Goal: Task Accomplishment & Management: Manage account settings

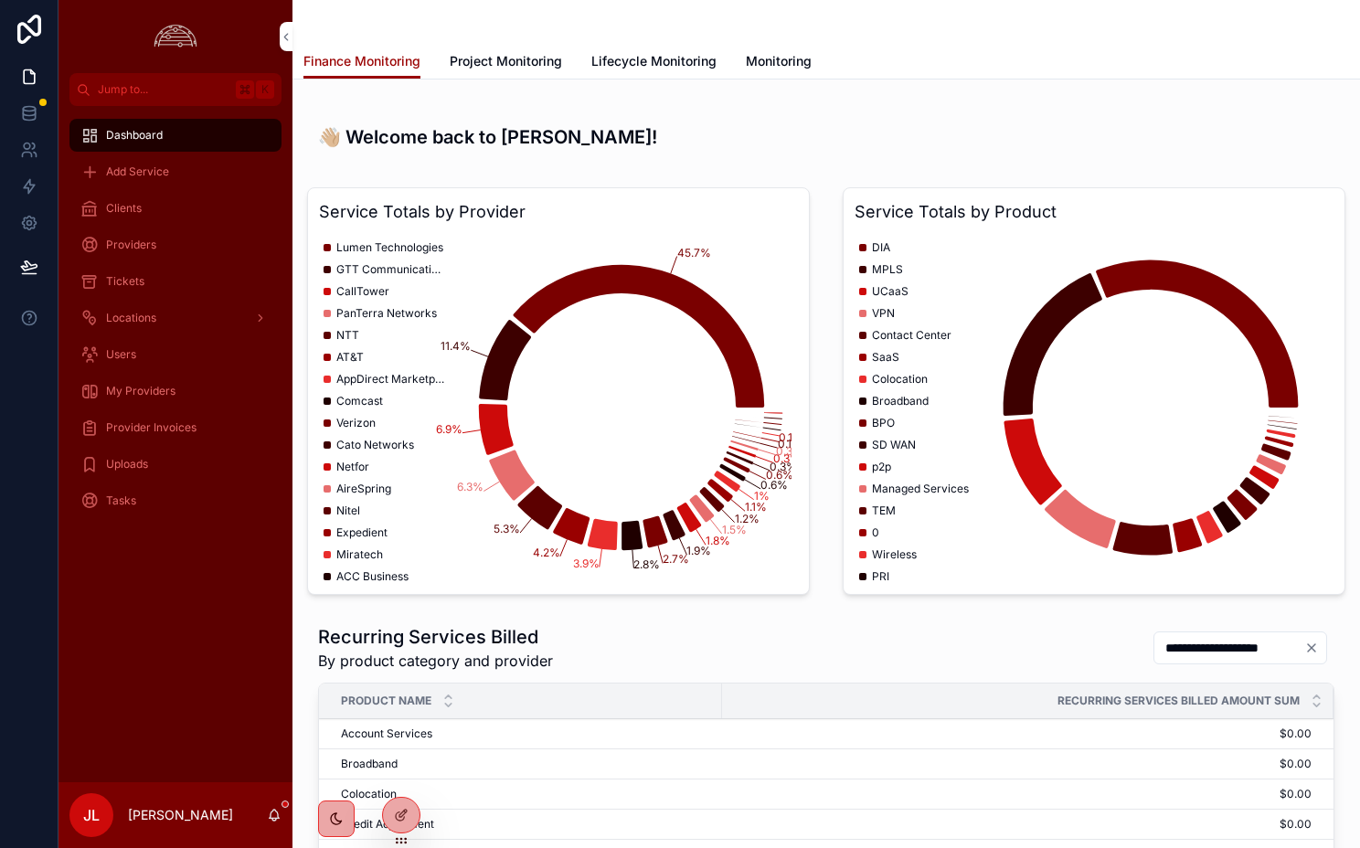
click at [401, 141] on h3 "👋🏼 Welcome back to Vigilis, Joel!" at bounding box center [826, 136] width 1017 height 27
click at [849, 137] on h3 "👋🏼 Welcome back to Vigilis, Joel!" at bounding box center [826, 136] width 1017 height 27
click at [198, 751] on div "Dashboard Add Service Clients Providers Tickets Locations Users My Providers Pr…" at bounding box center [176, 444] width 234 height 677
click at [0, 0] on icon at bounding box center [0, 0] width 0 height 0
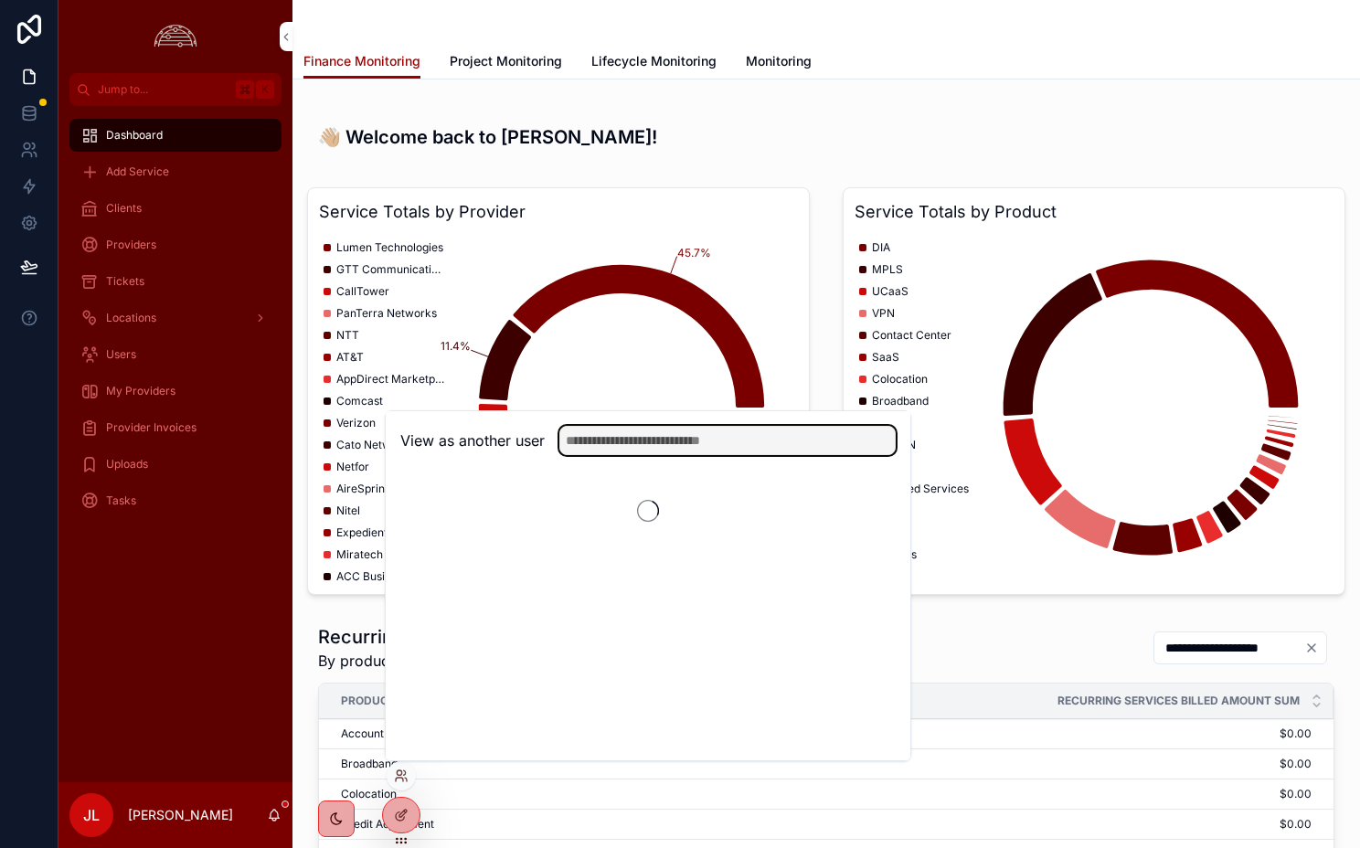
click at [654, 441] on input "text" at bounding box center [728, 440] width 336 height 29
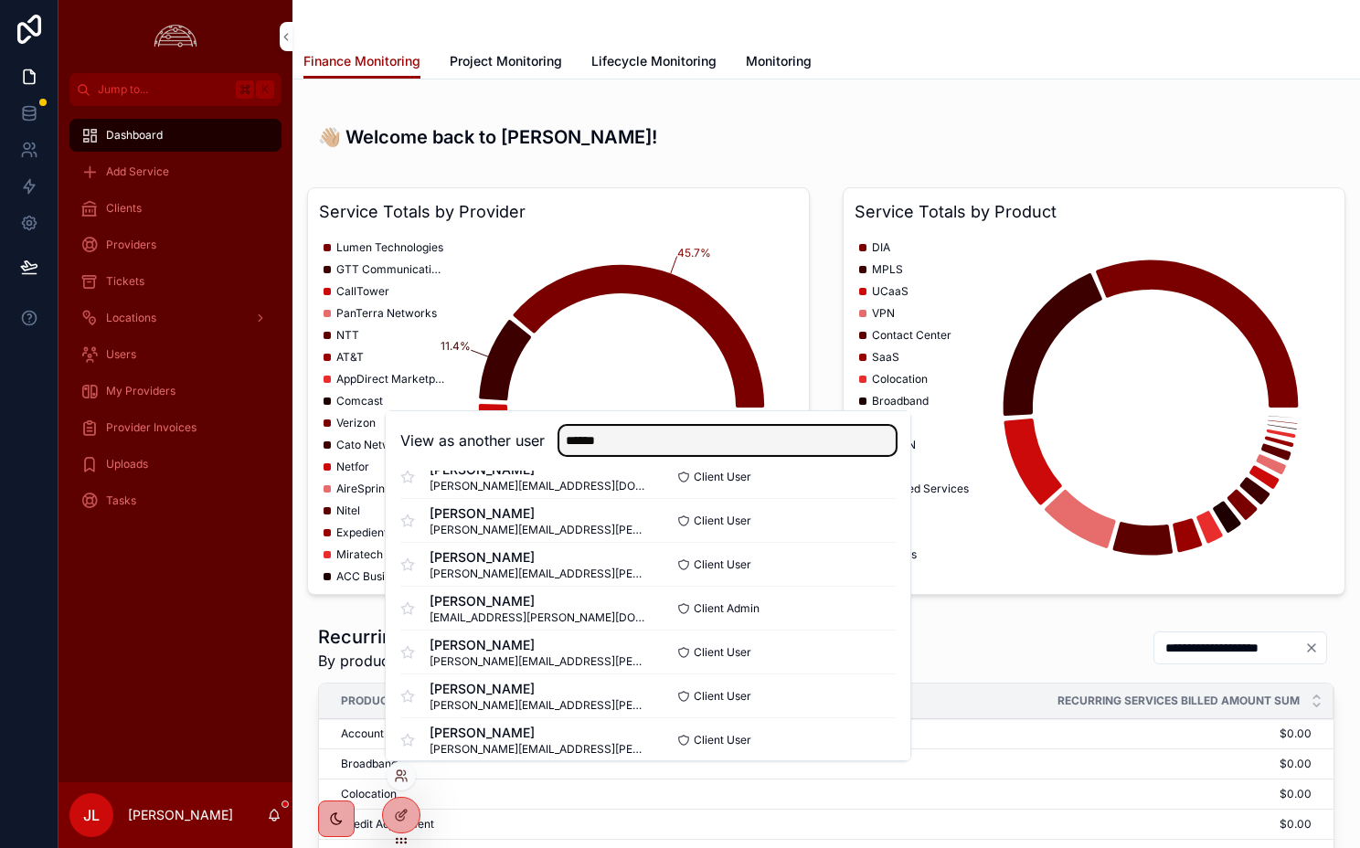
scroll to position [80, 0]
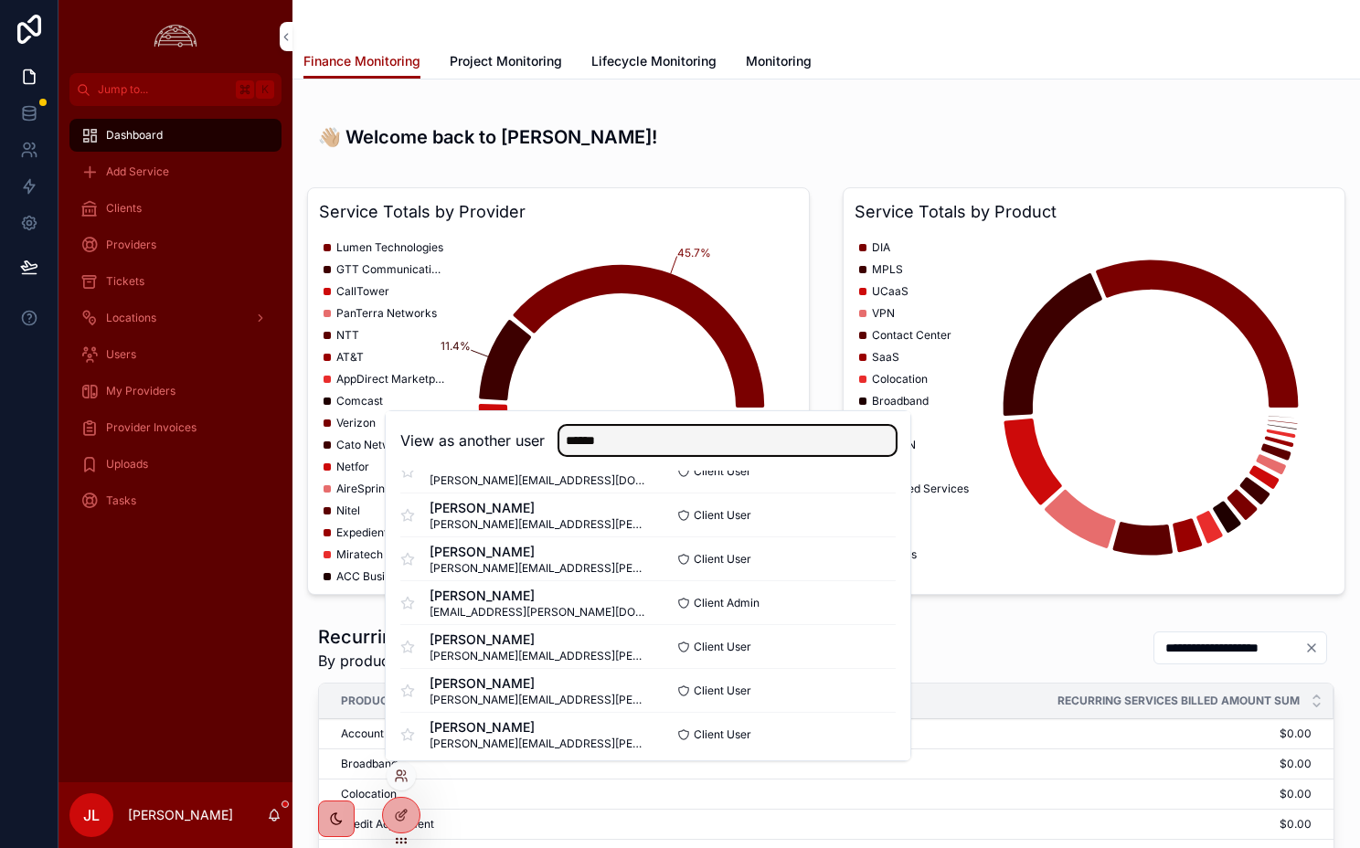
type input "******"
click at [741, 607] on span "Client Admin" at bounding box center [727, 603] width 66 height 15
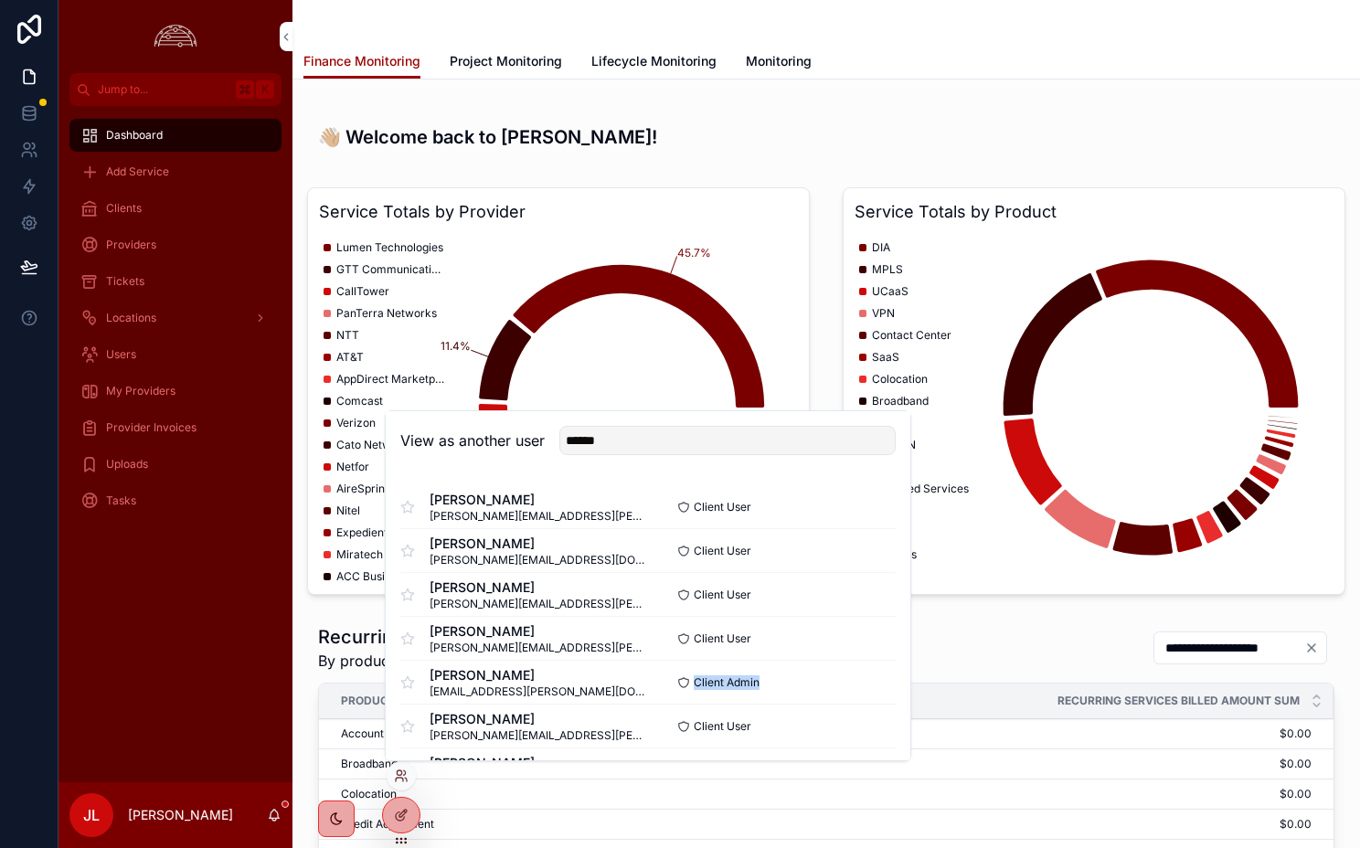
scroll to position [91, 0]
click at [0, 0] on button "Select" at bounding box center [0, 0] width 0 height 0
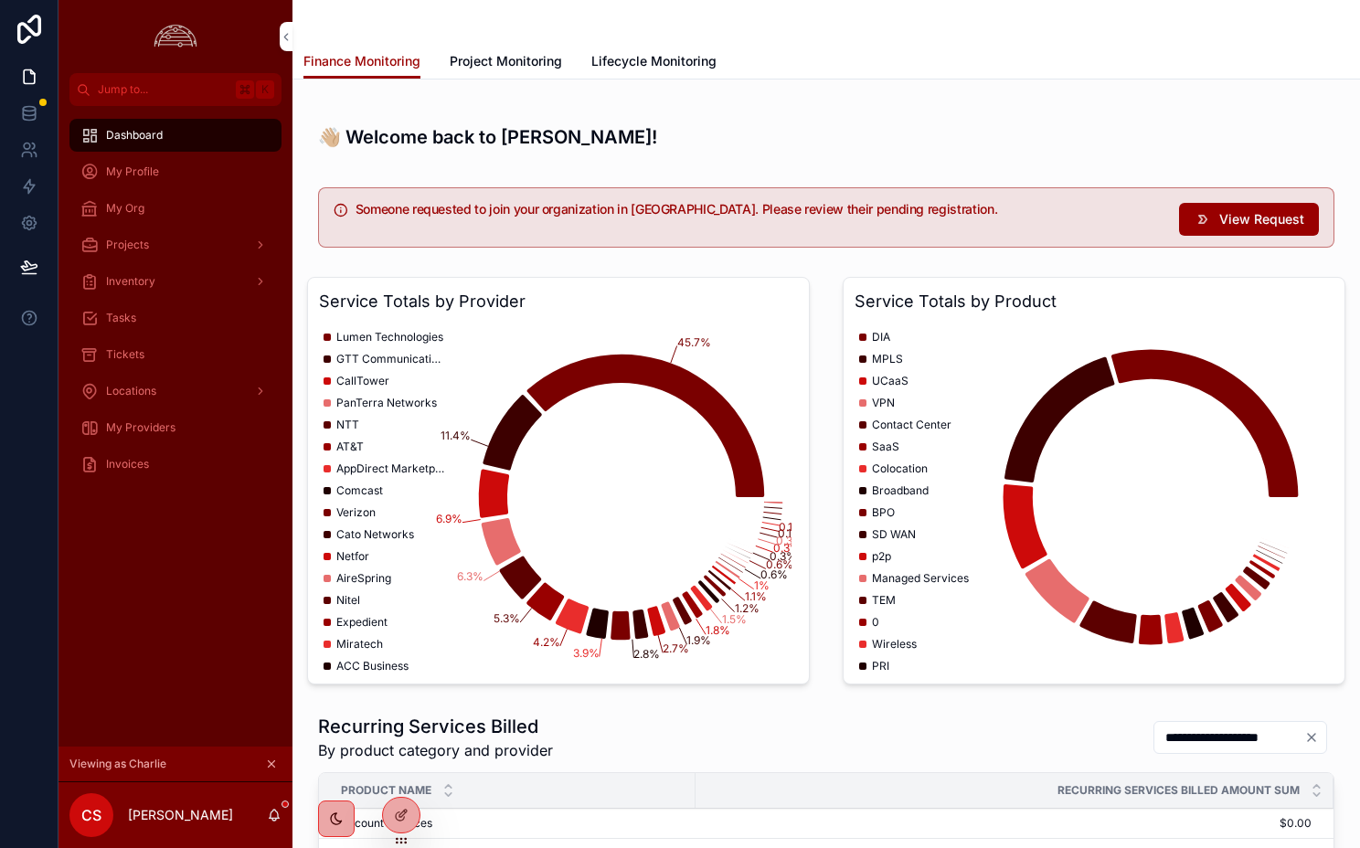
click at [146, 129] on span "Dashboard" at bounding box center [134, 135] width 57 height 15
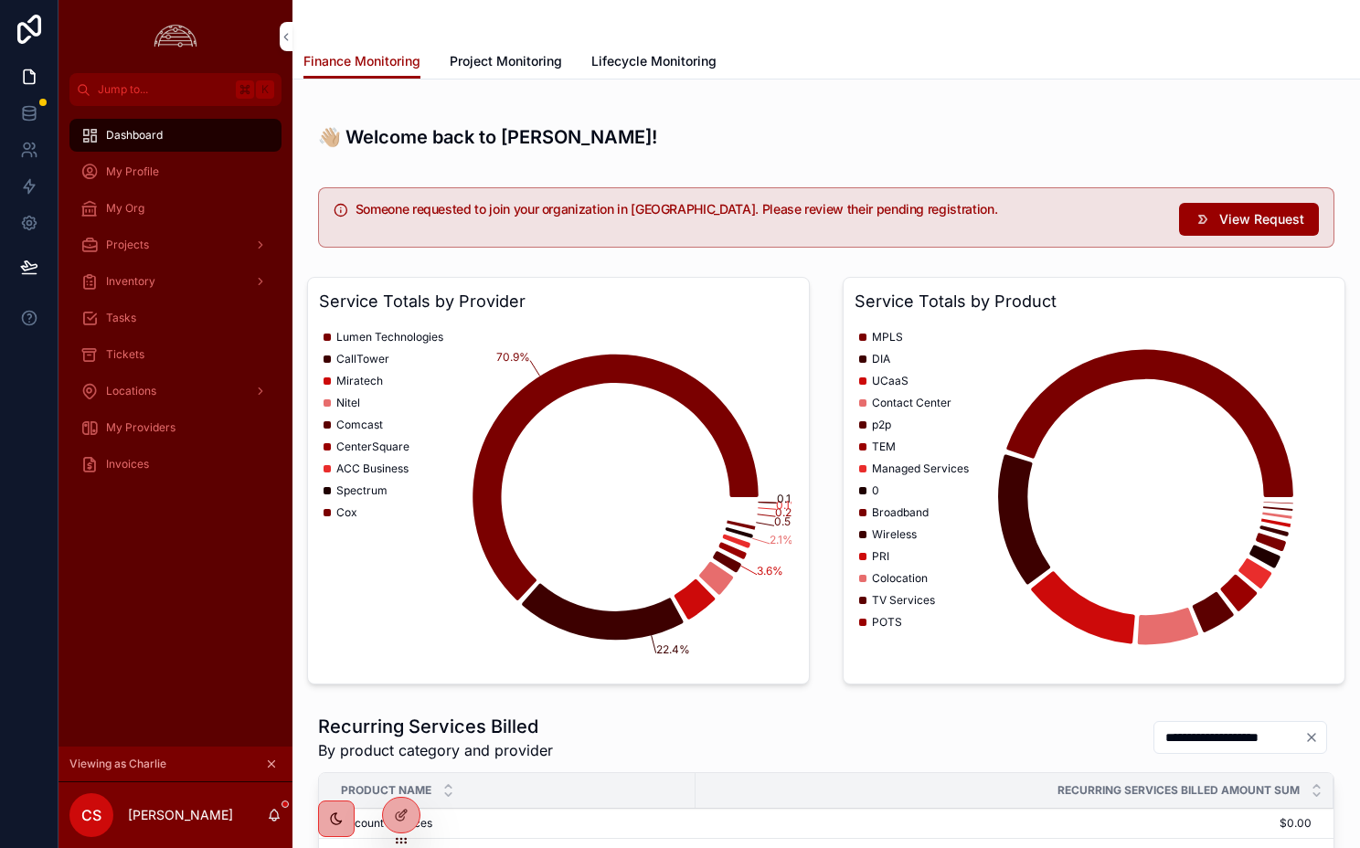
click at [143, 201] on span "My Org" at bounding box center [125, 208] width 38 height 15
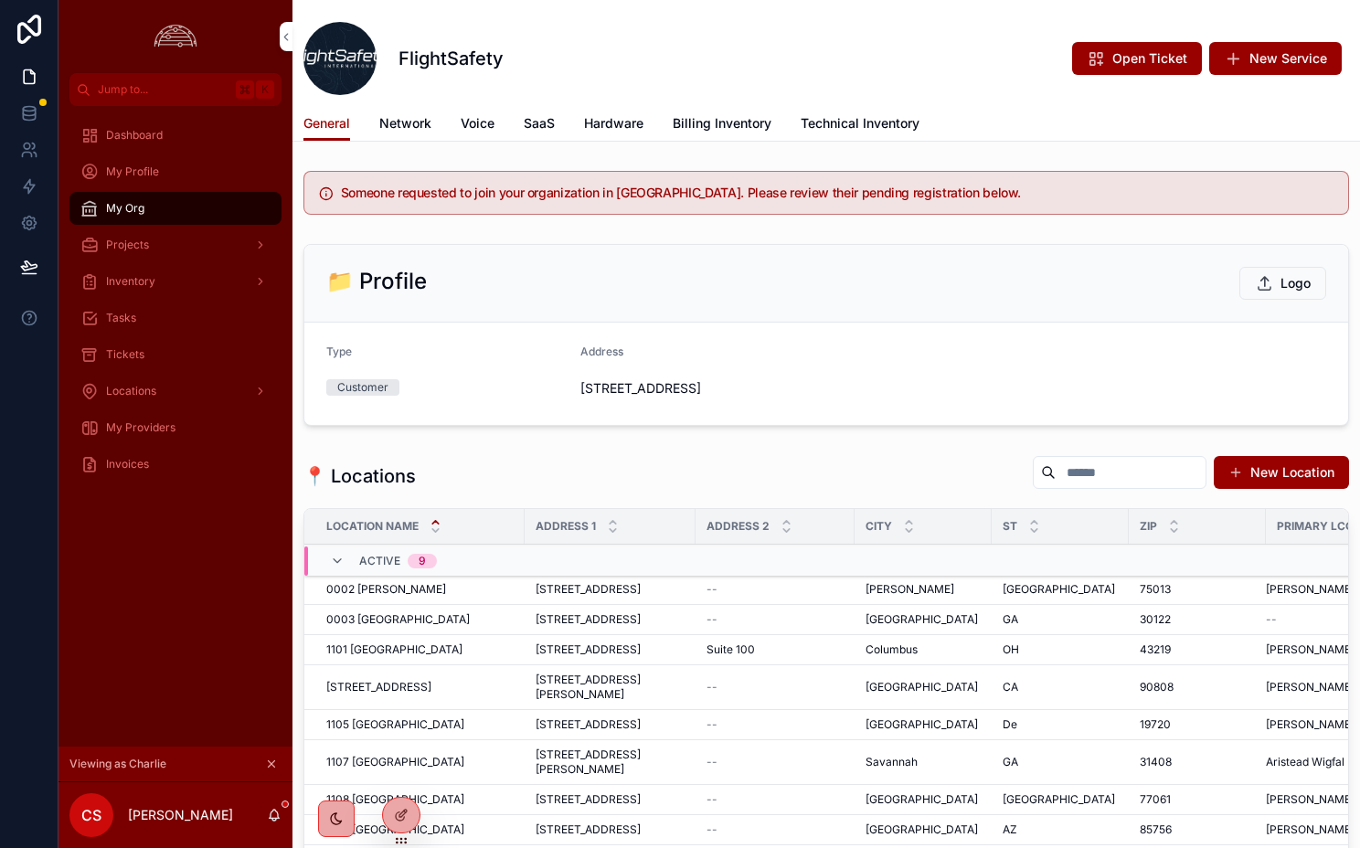
click at [1274, 64] on span "New Service" at bounding box center [1289, 58] width 78 height 18
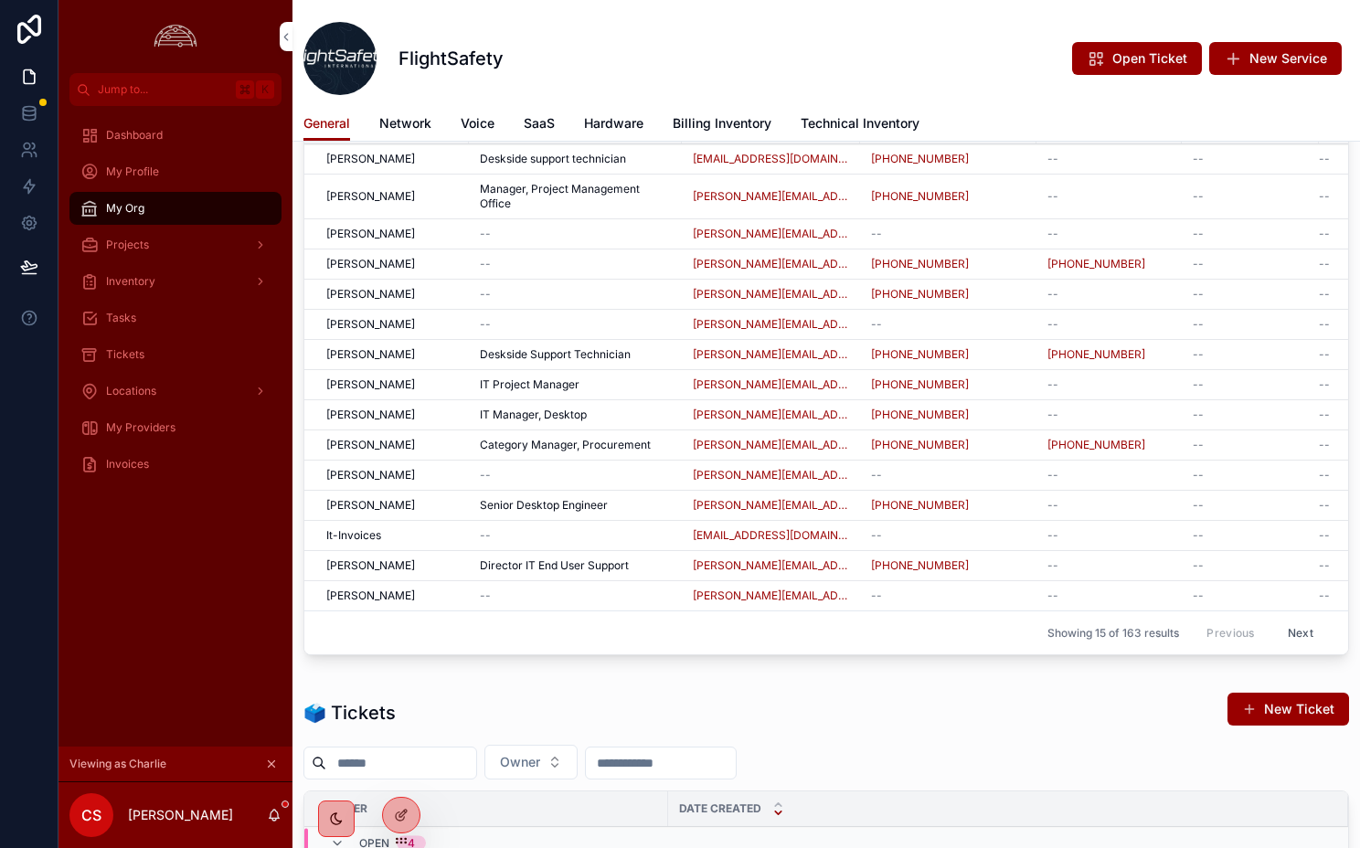
scroll to position [736, 0]
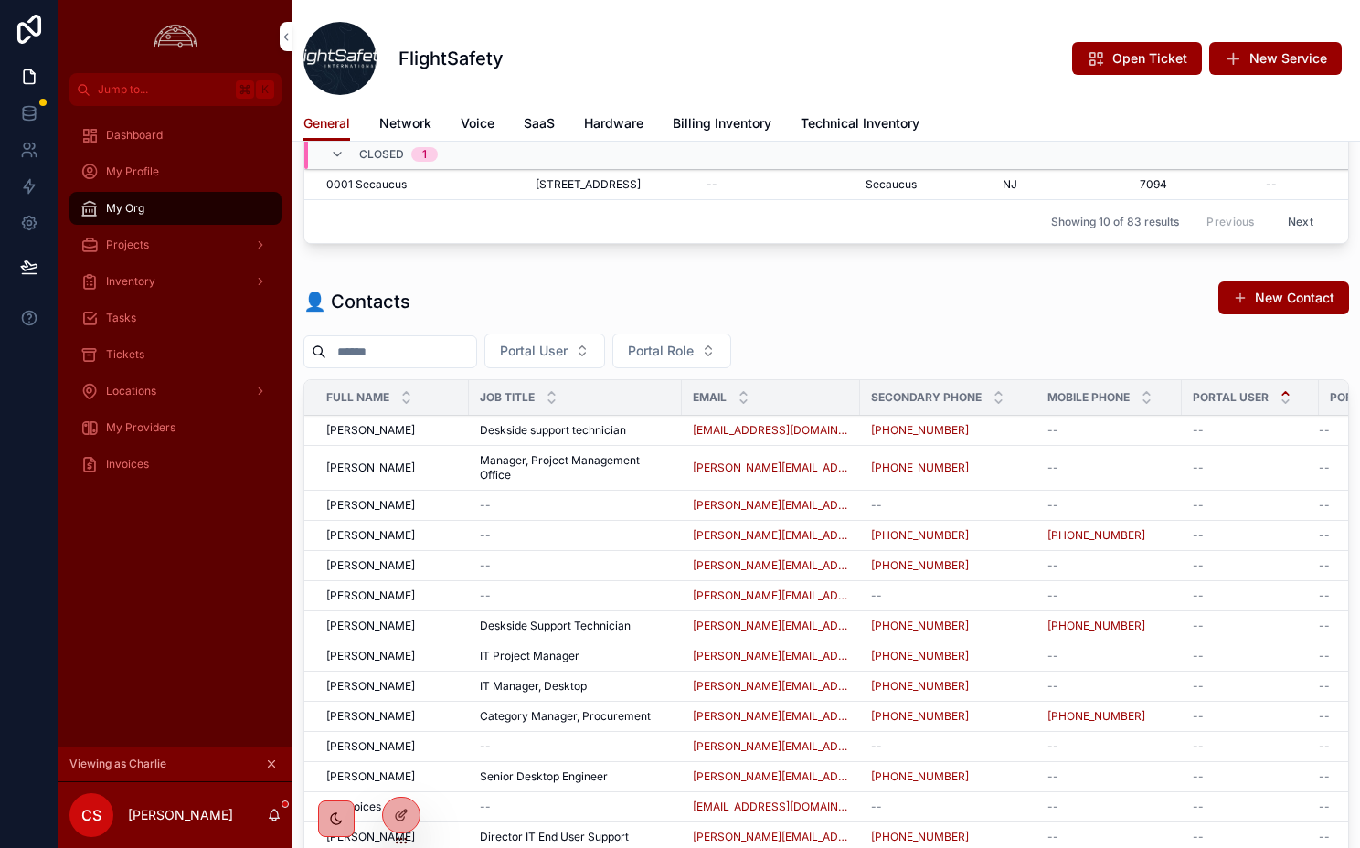
click at [1156, 301] on div "👤 Contacts New Contact" at bounding box center [827, 302] width 1046 height 42
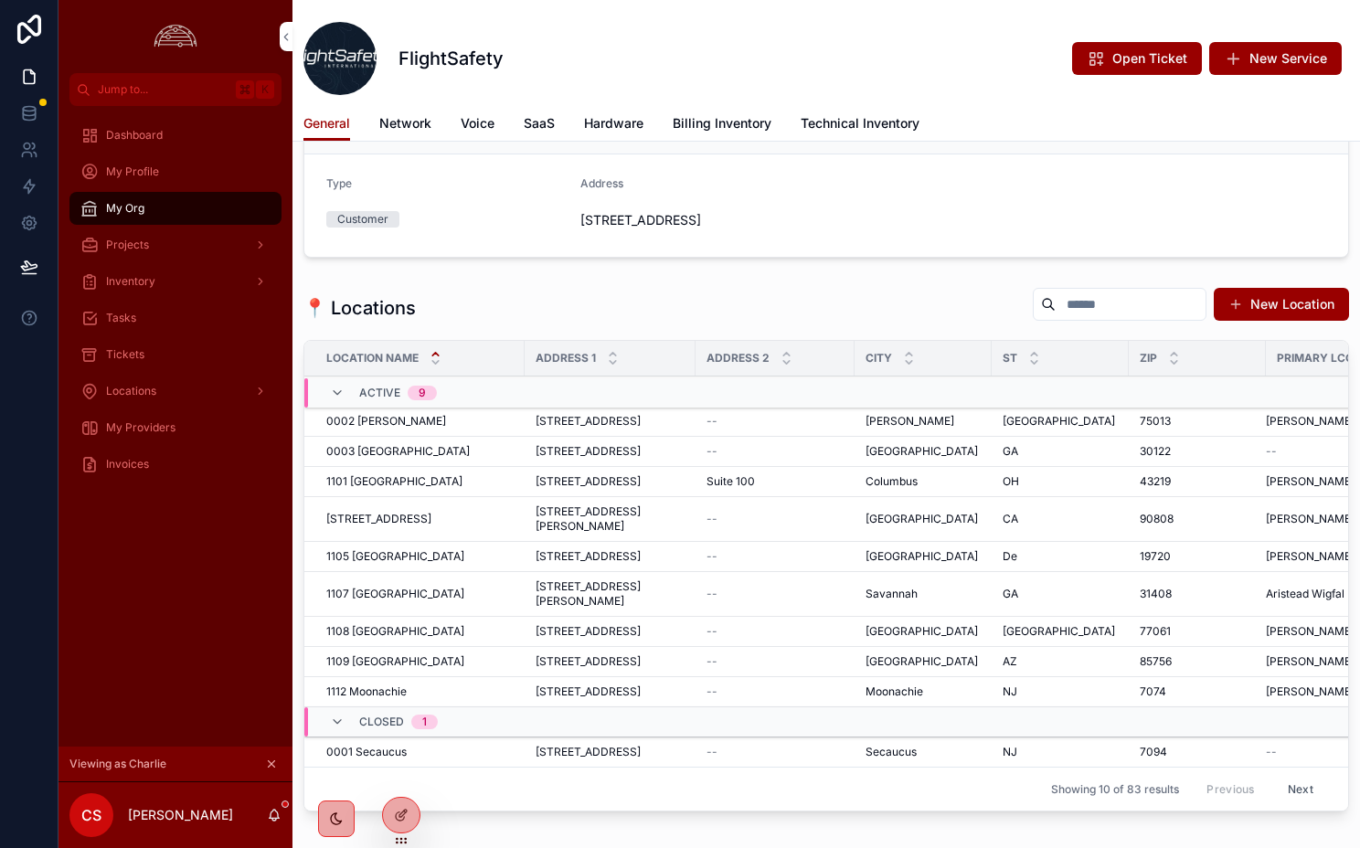
scroll to position [0, 0]
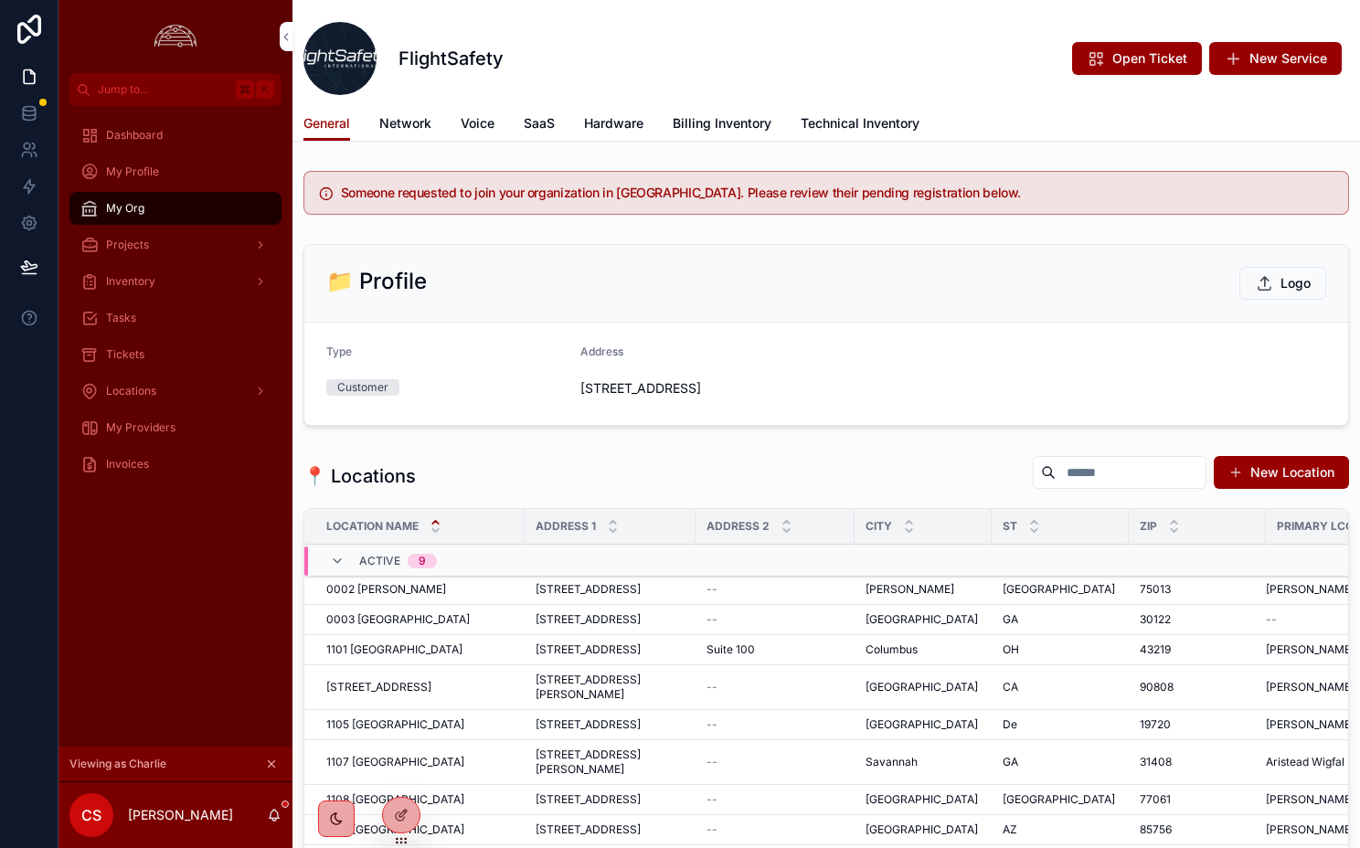
click at [1256, 286] on icon "scrollable content" at bounding box center [1264, 283] width 17 height 18
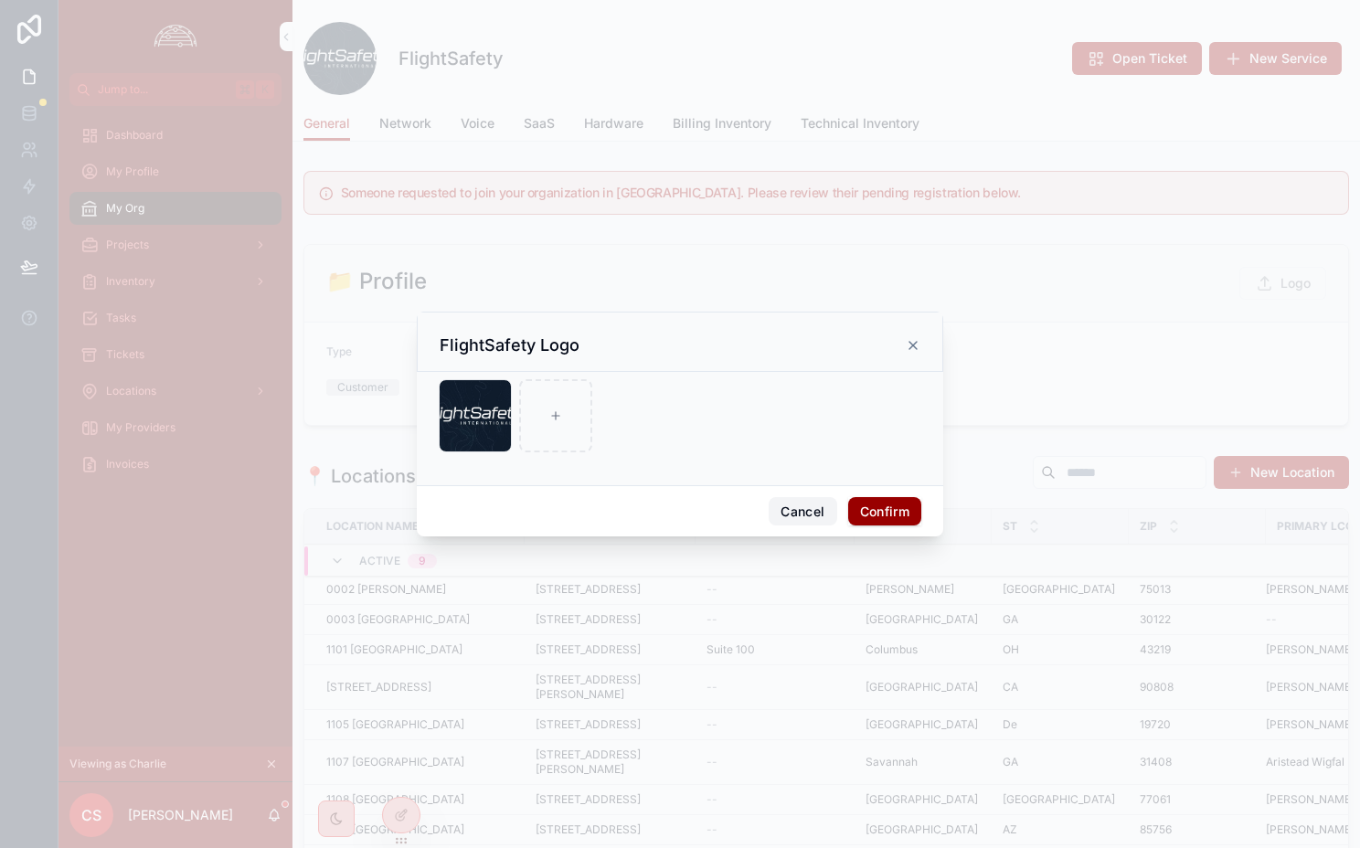
click at [818, 511] on button "Cancel" at bounding box center [803, 511] width 68 height 29
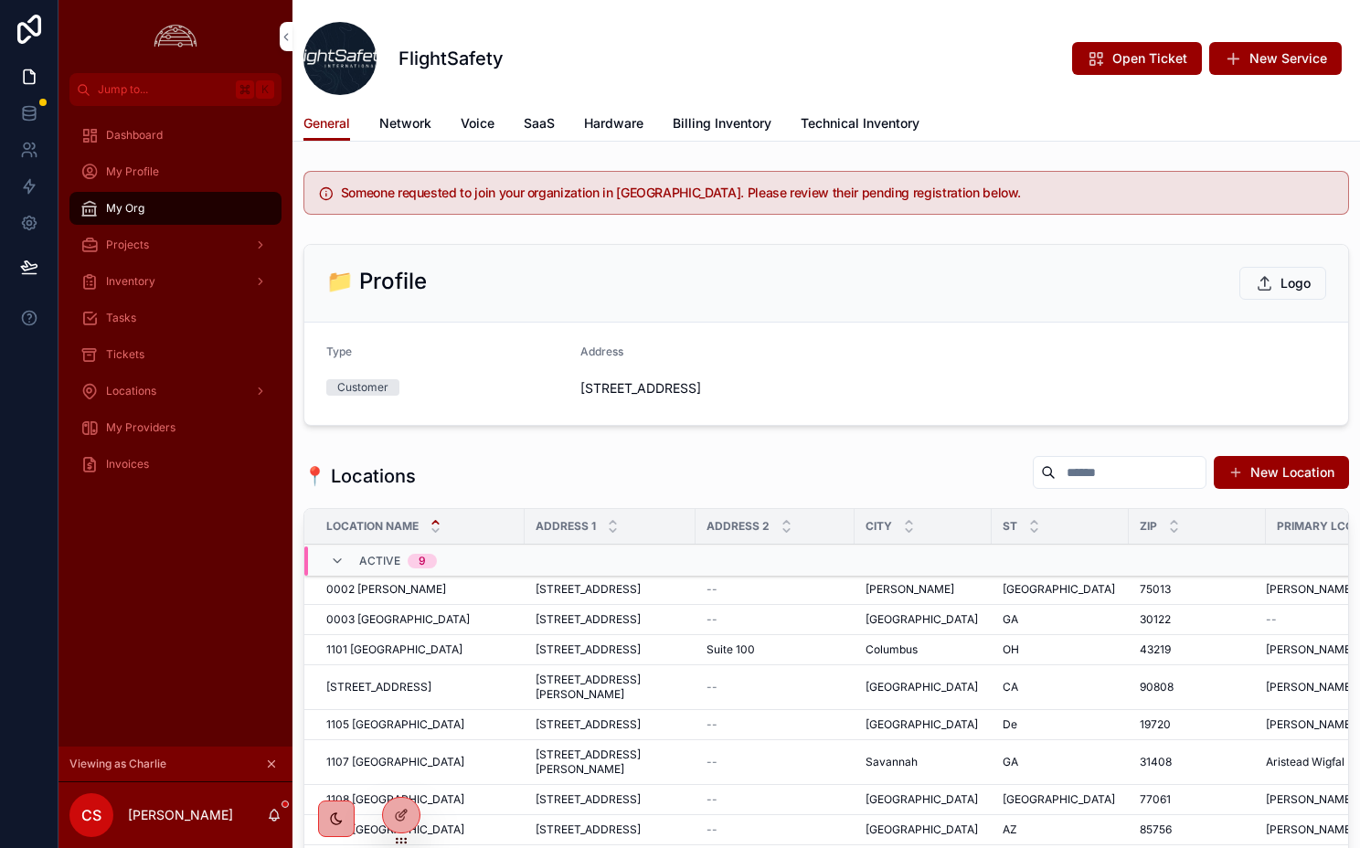
click at [0, 0] on icon at bounding box center [0, 0] width 0 height 0
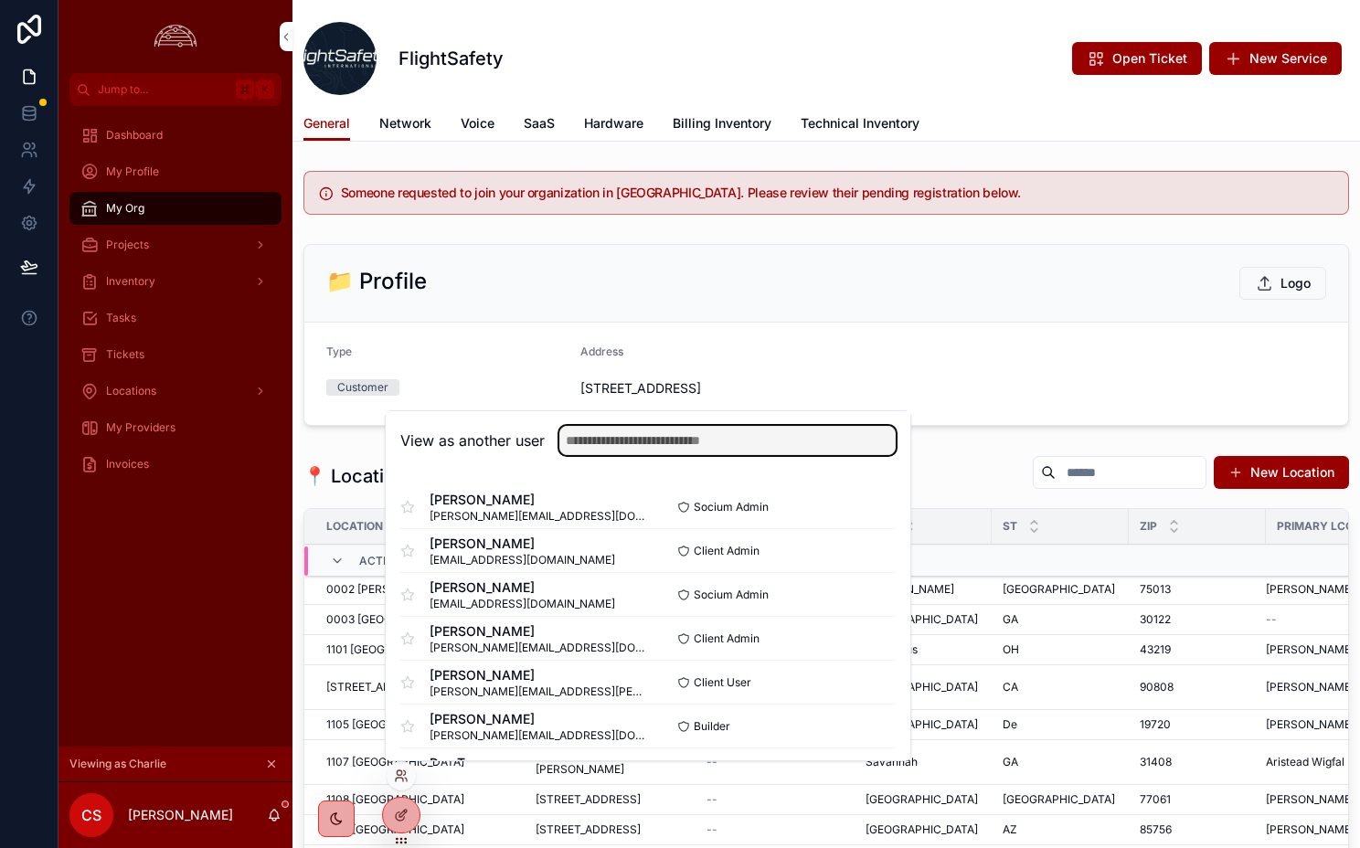
click at [654, 432] on input "text" at bounding box center [728, 440] width 336 height 29
type input "**********"
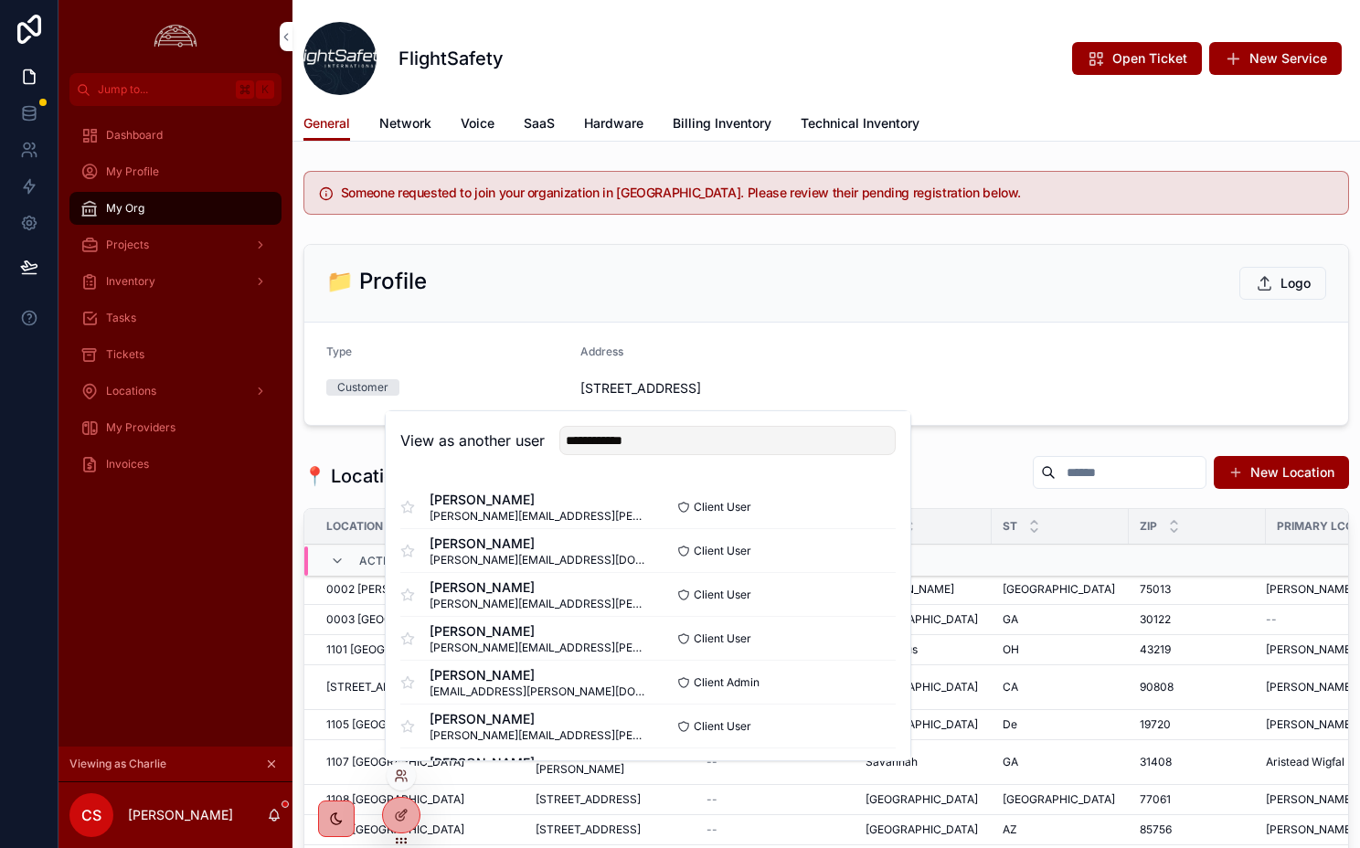
click at [0, 0] on button "Select" at bounding box center [0, 0] width 0 height 0
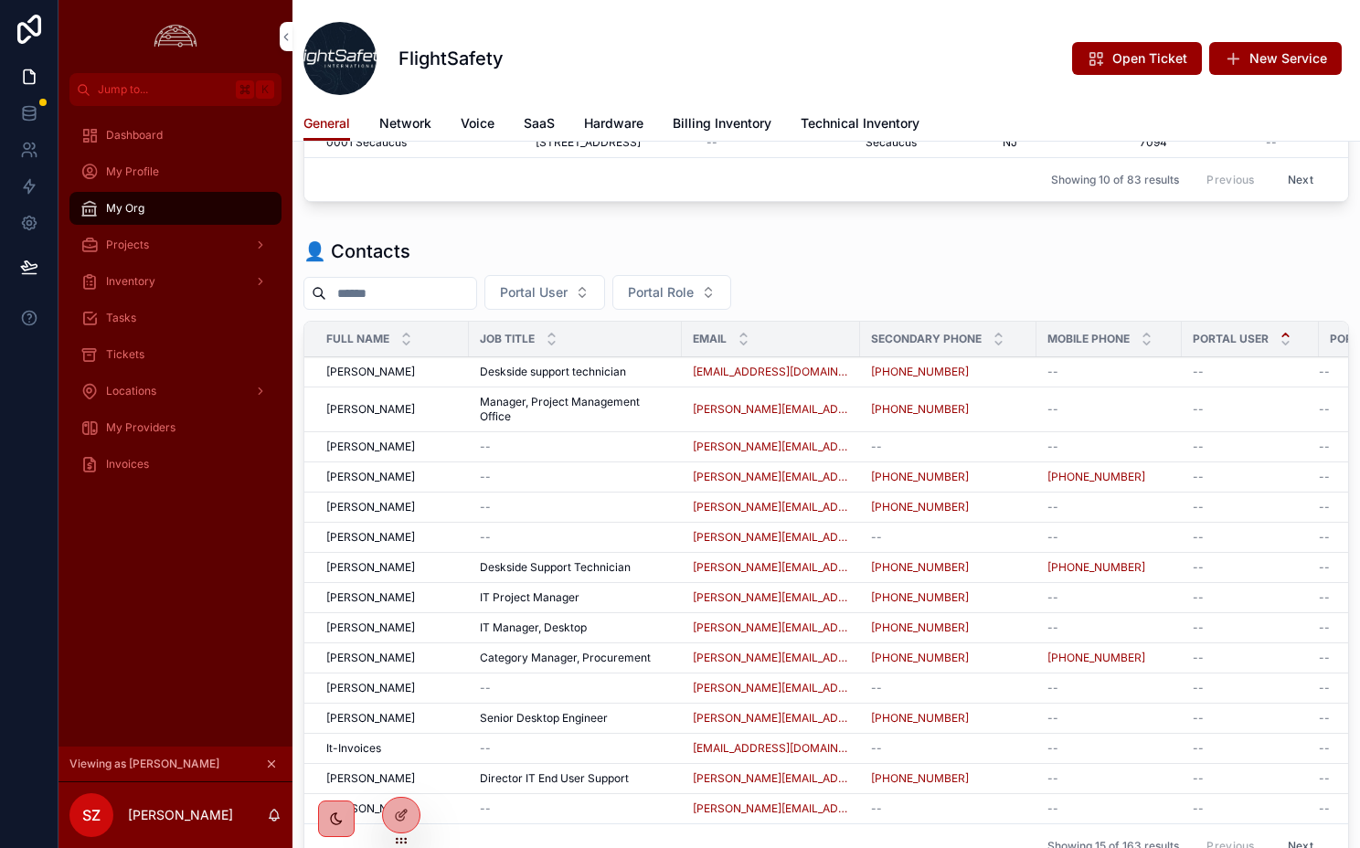
scroll to position [677, 0]
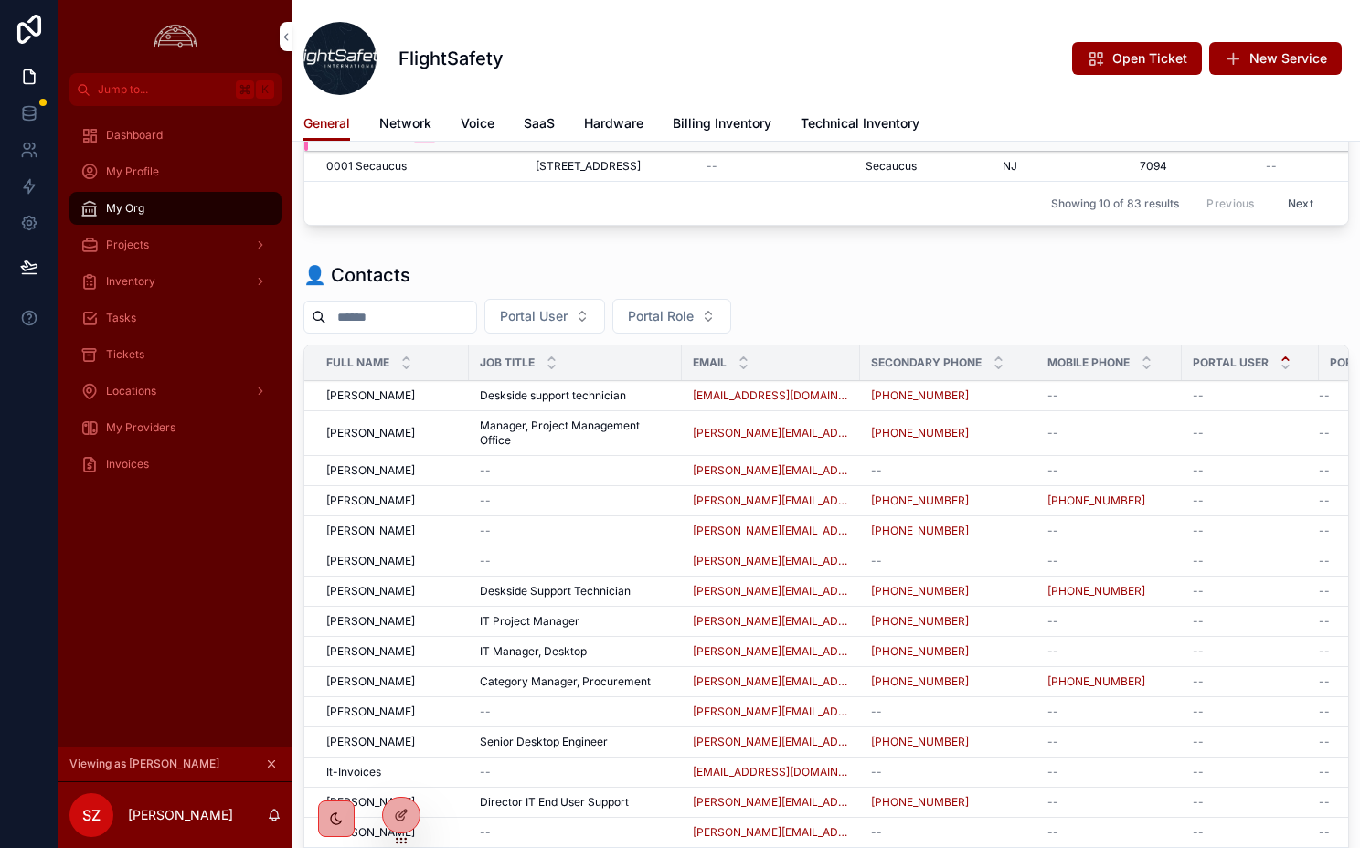
click at [1289, 319] on div "Portal User Portal Role" at bounding box center [827, 316] width 1046 height 35
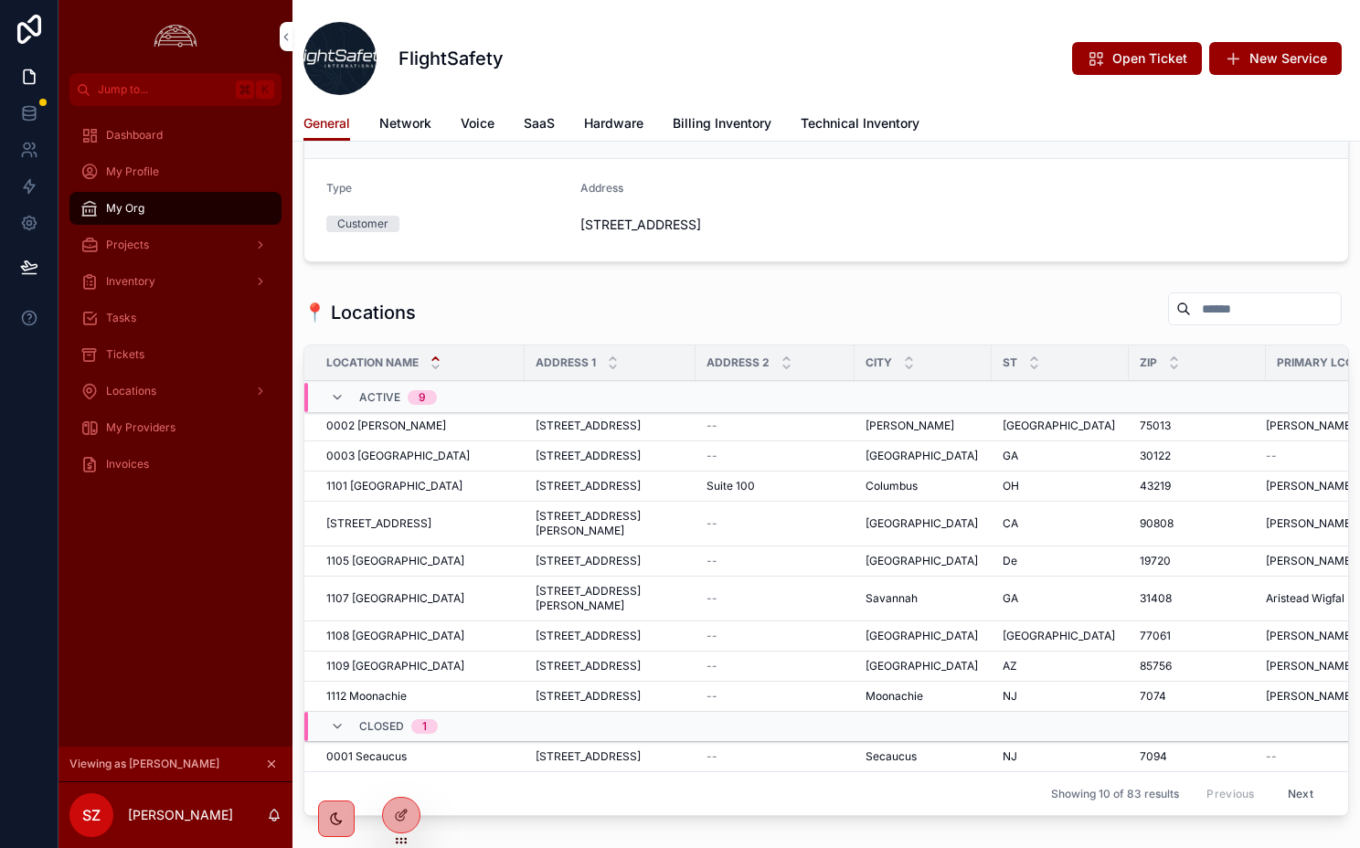
scroll to position [84, 0]
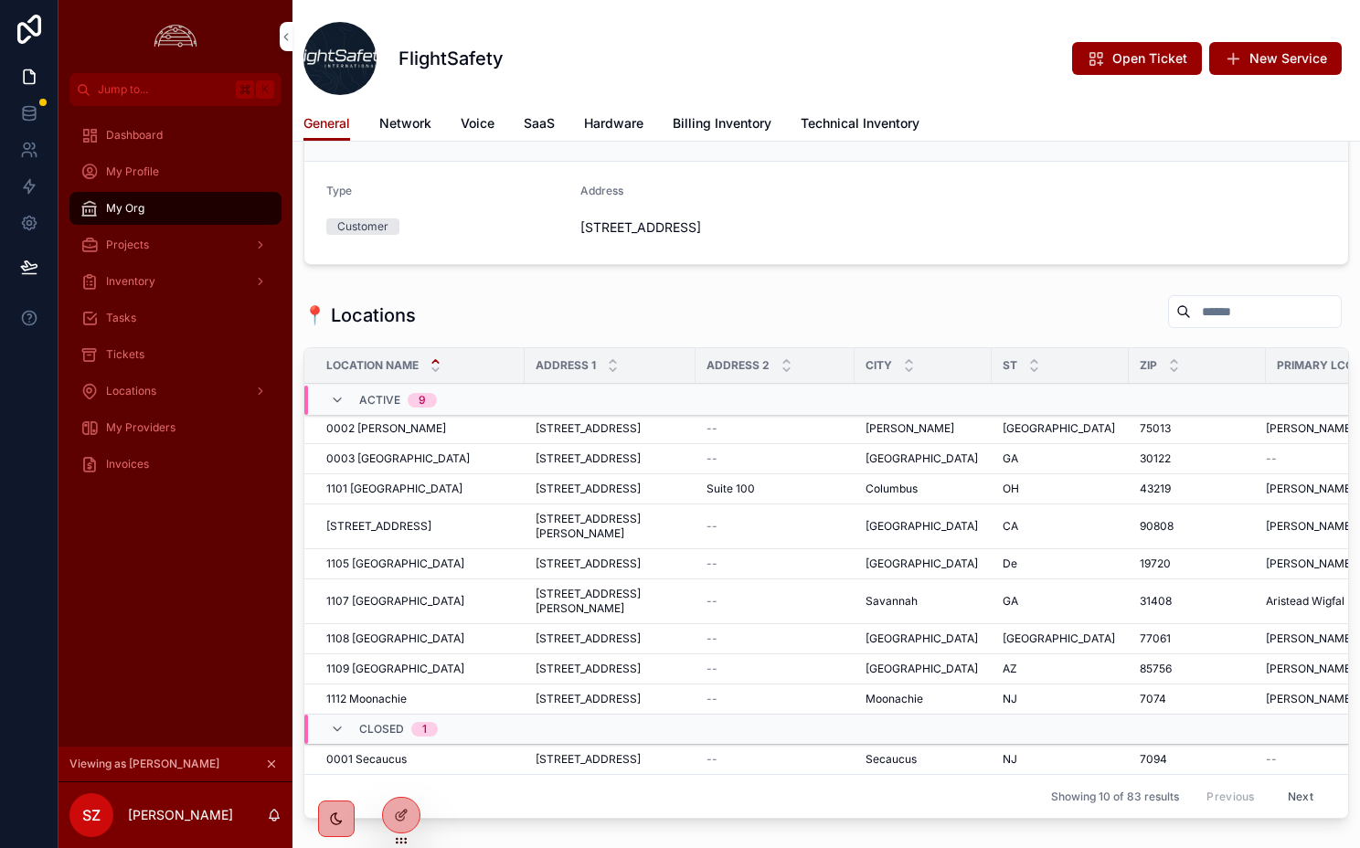
click at [1284, 333] on div "📍 Locations" at bounding box center [827, 315] width 1046 height 42
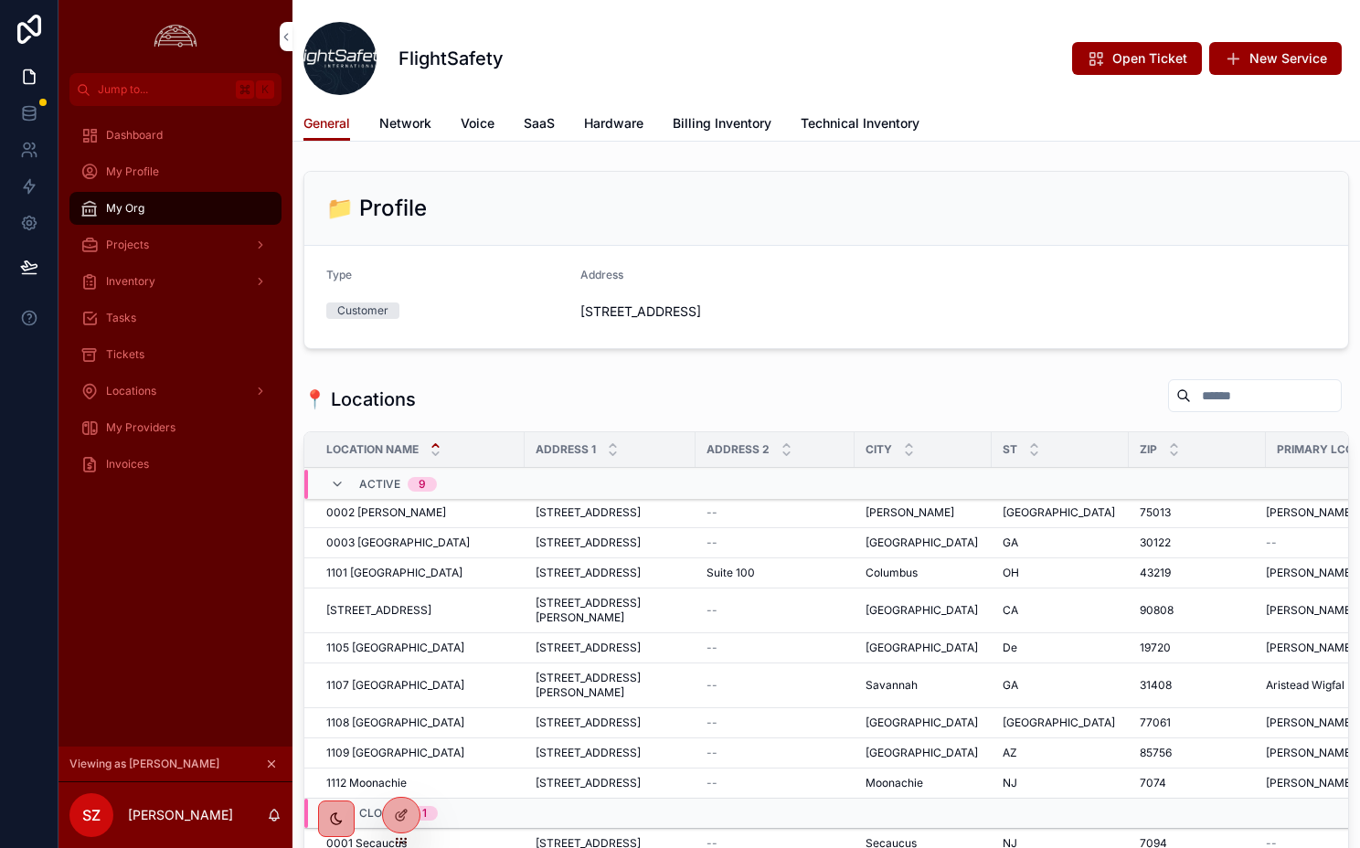
click at [1245, 188] on div "📁 Profile" at bounding box center [826, 209] width 1044 height 74
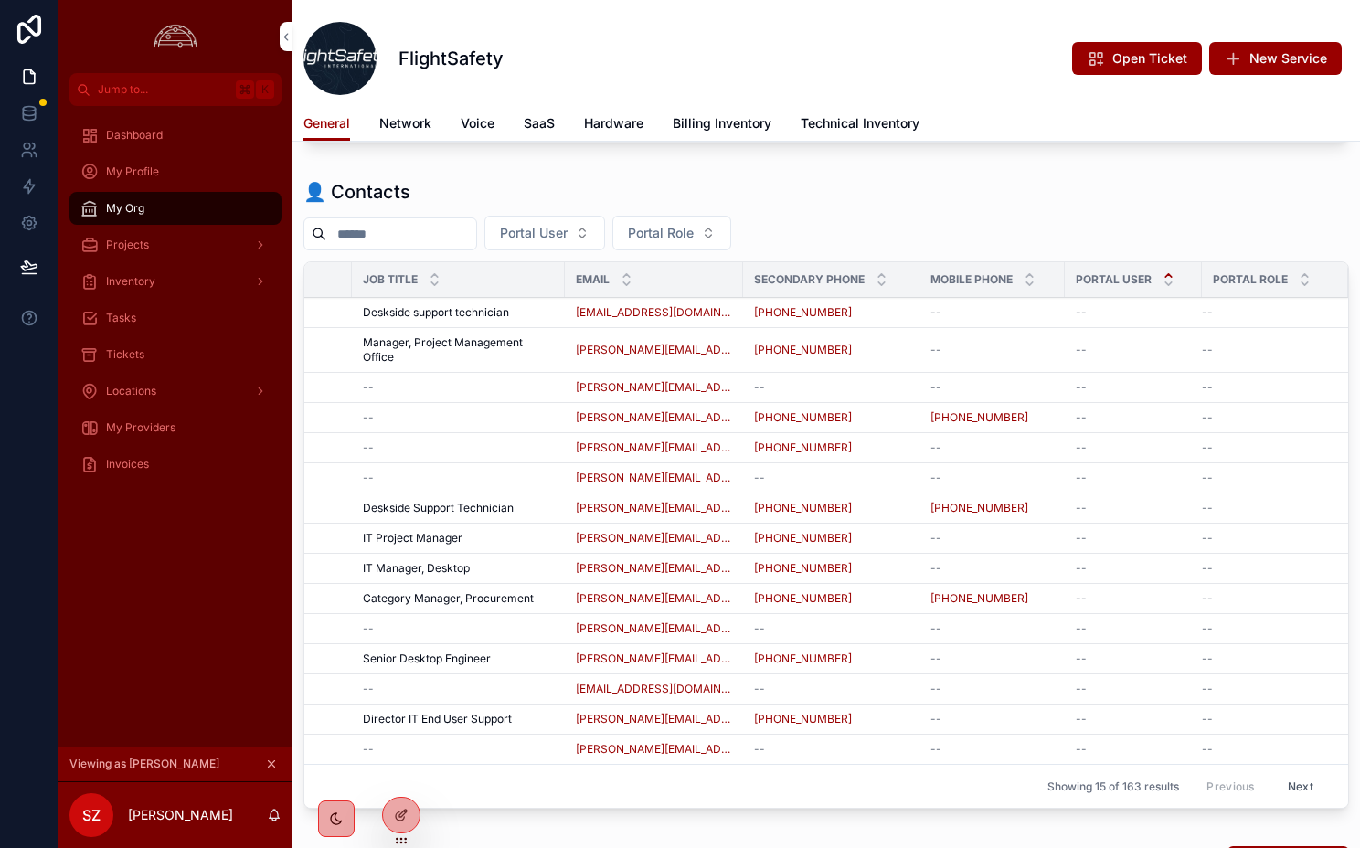
scroll to position [753, 0]
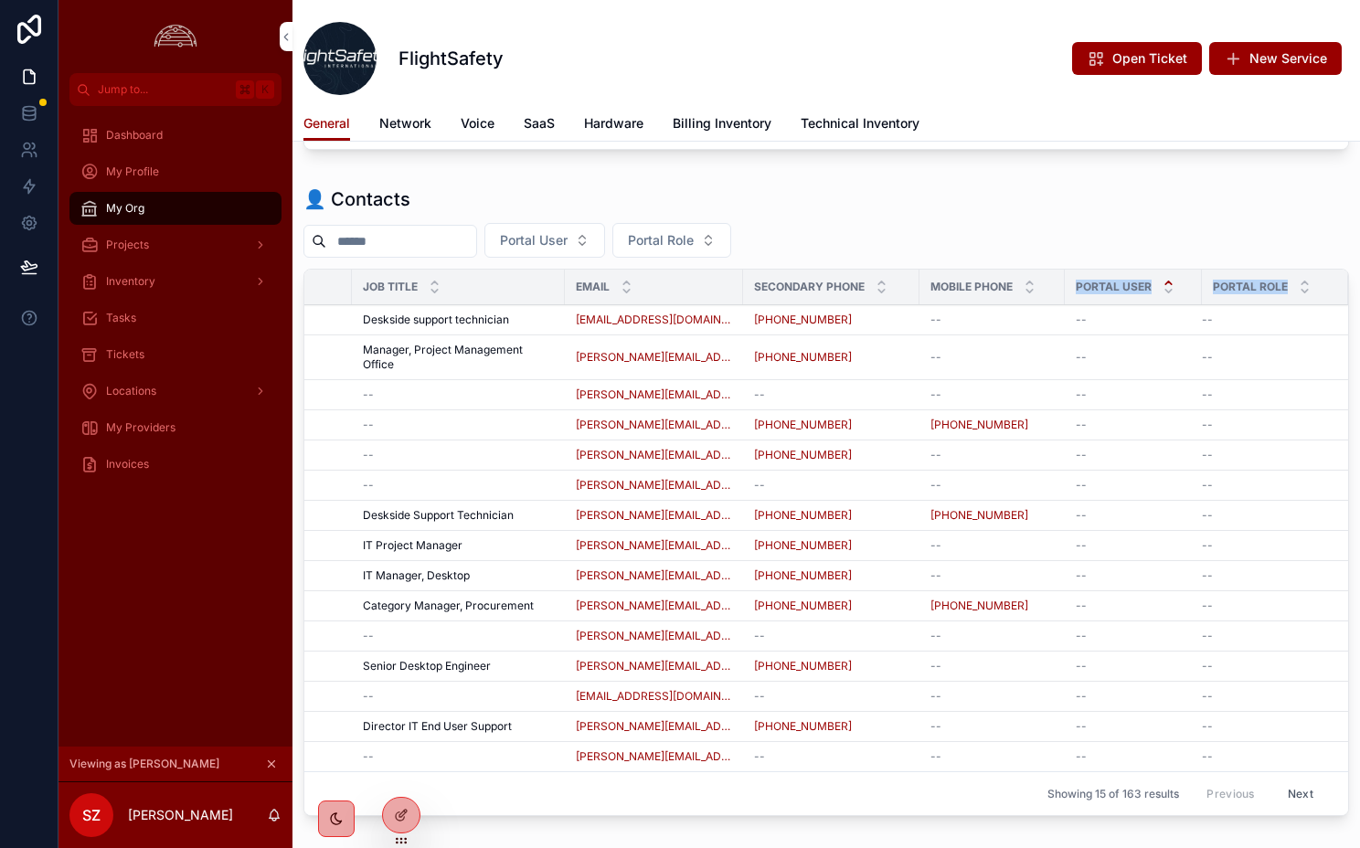
drag, startPoint x: 1062, startPoint y: 286, endPoint x: 1284, endPoint y: 282, distance: 221.3
click at [1284, 282] on tr "Full Name Job Title Email Secondary Phone Mobile Phone Portal User Portal Role" at bounding box center [767, 288] width 1161 height 36
click at [1174, 215] on div "👤 Contacts Portal User Portal Role Full Name Job Title Email Secondary Phone Mo…" at bounding box center [827, 502] width 1046 height 630
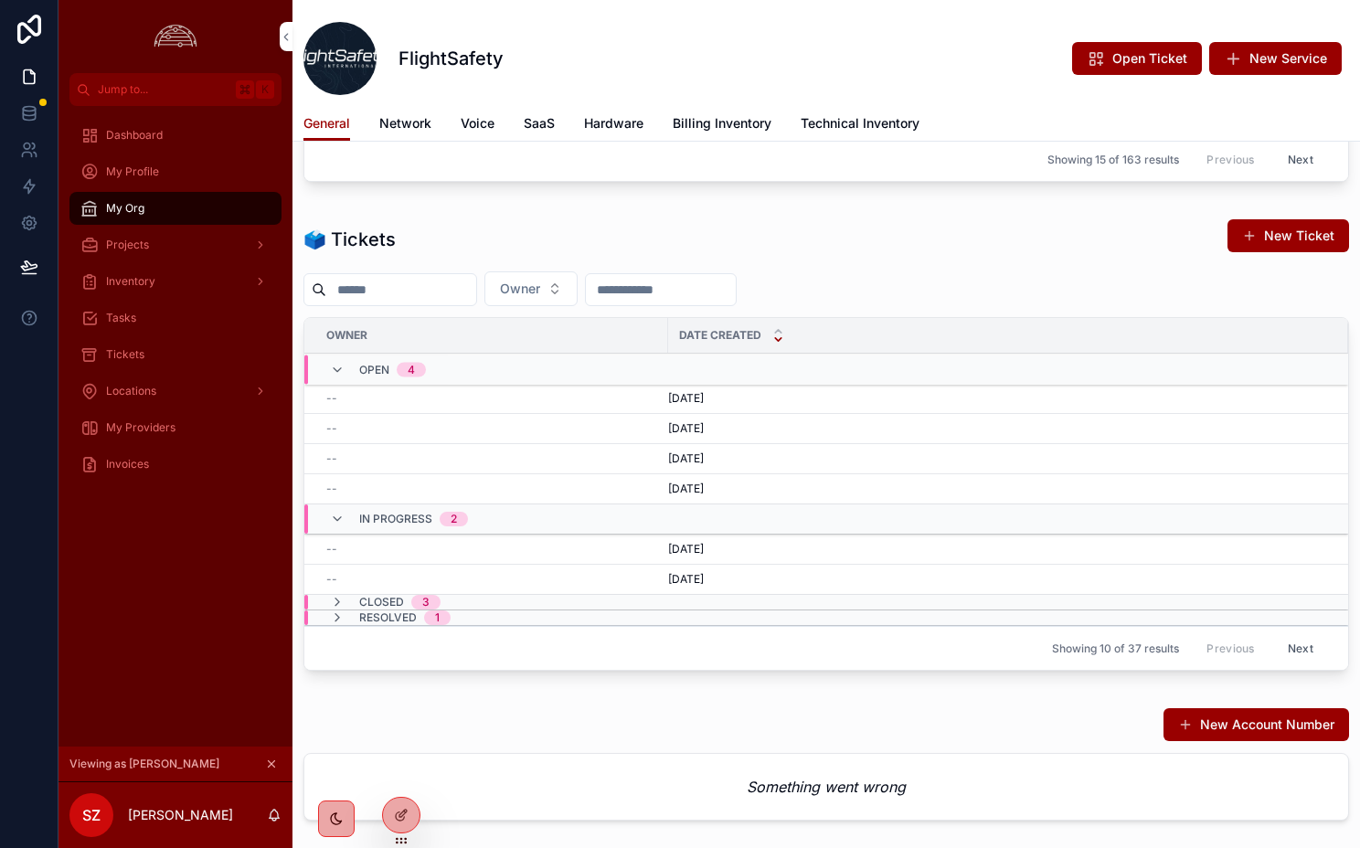
scroll to position [1728, 0]
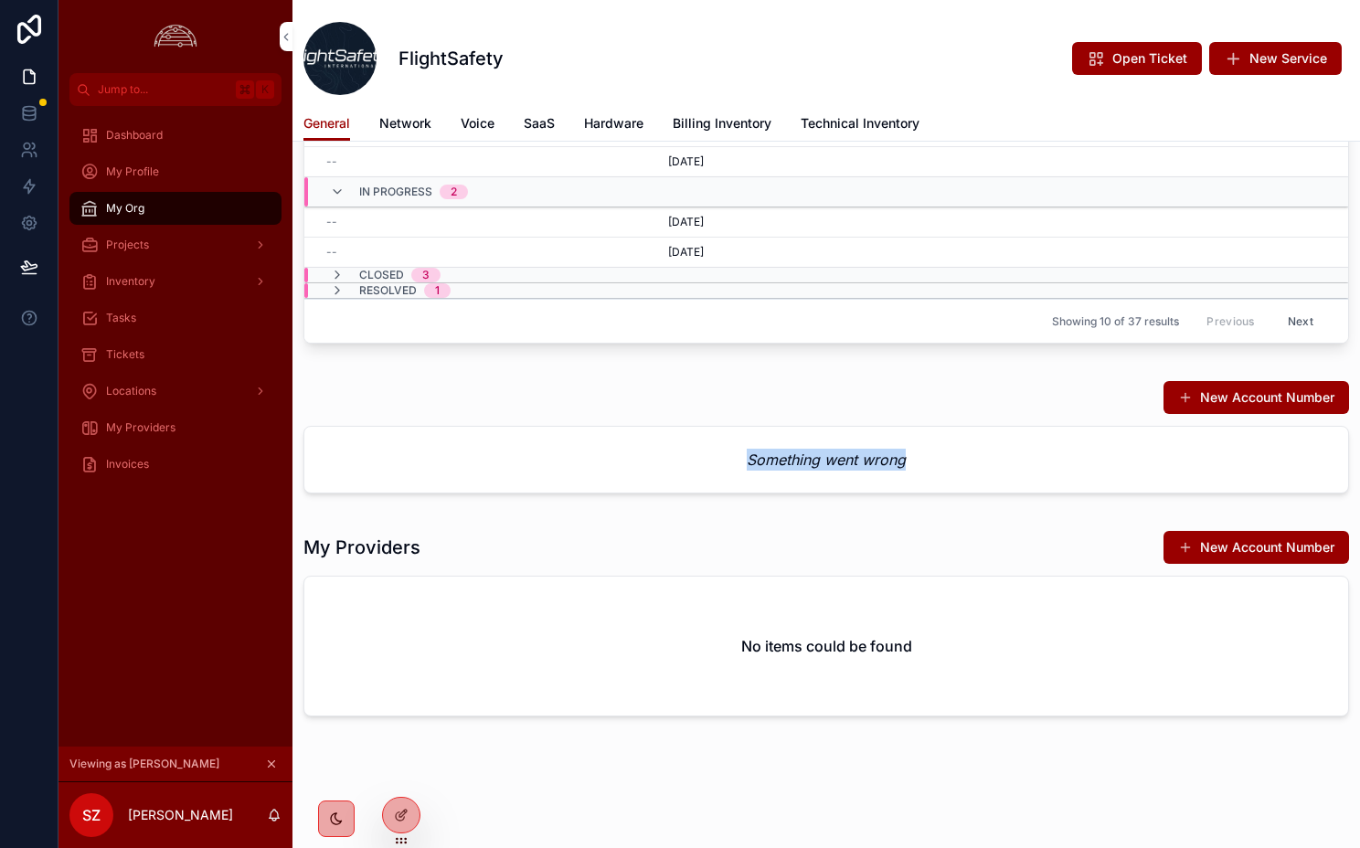
drag, startPoint x: 739, startPoint y: 461, endPoint x: 949, endPoint y: 461, distance: 210.3
click at [949, 461] on div "Something went wrong" at bounding box center [826, 460] width 1044 height 66
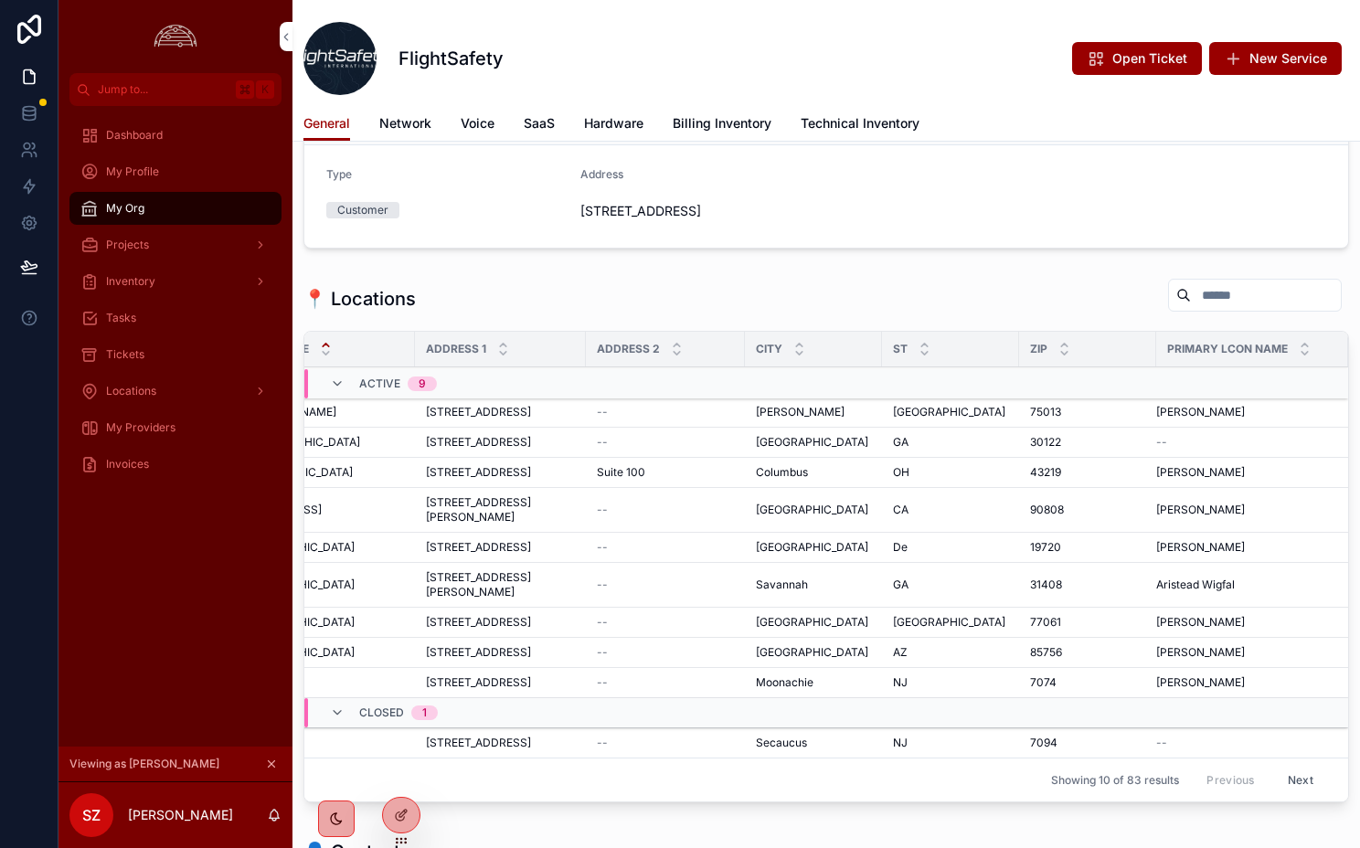
scroll to position [0, 0]
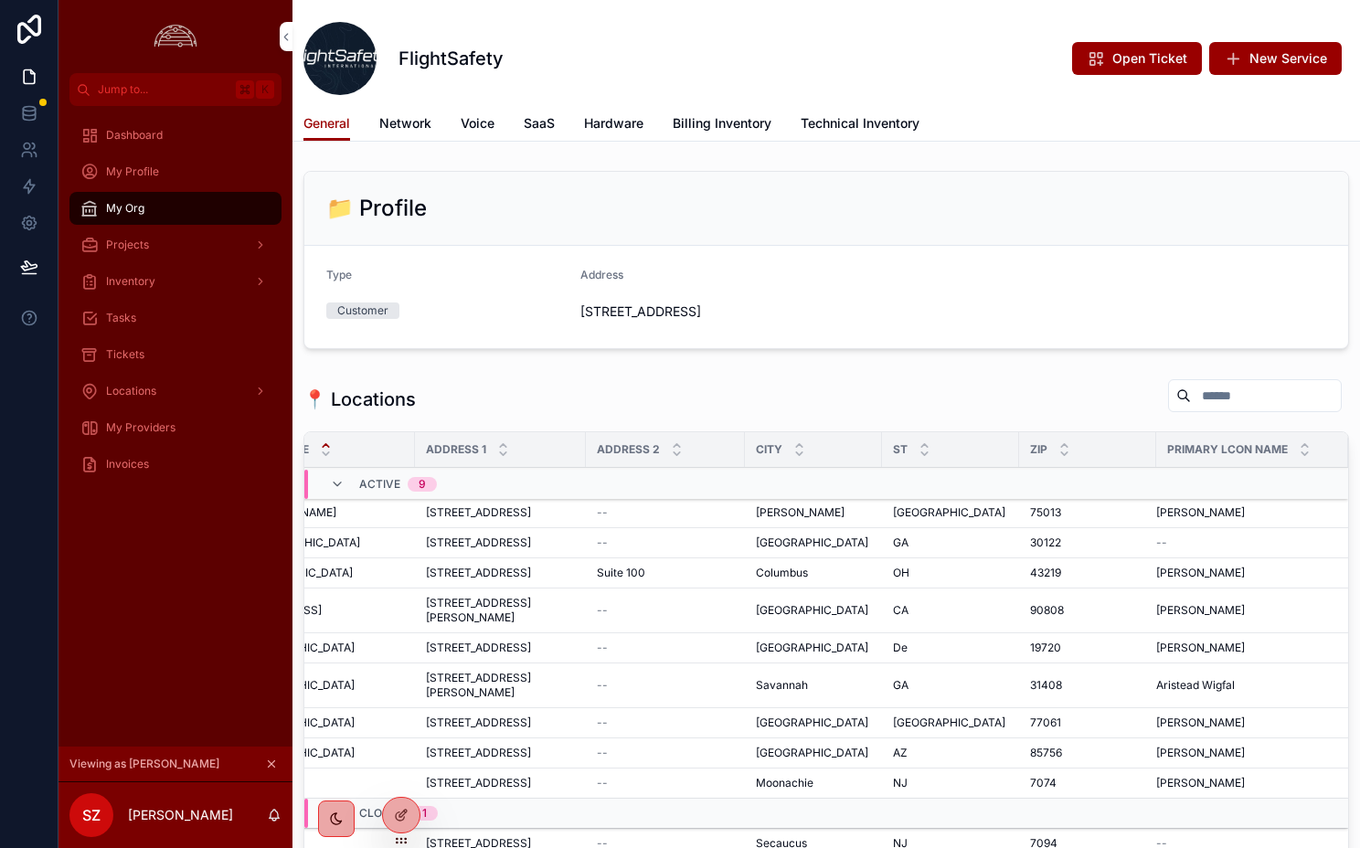
click at [415, 107] on link "Network" at bounding box center [405, 125] width 52 height 37
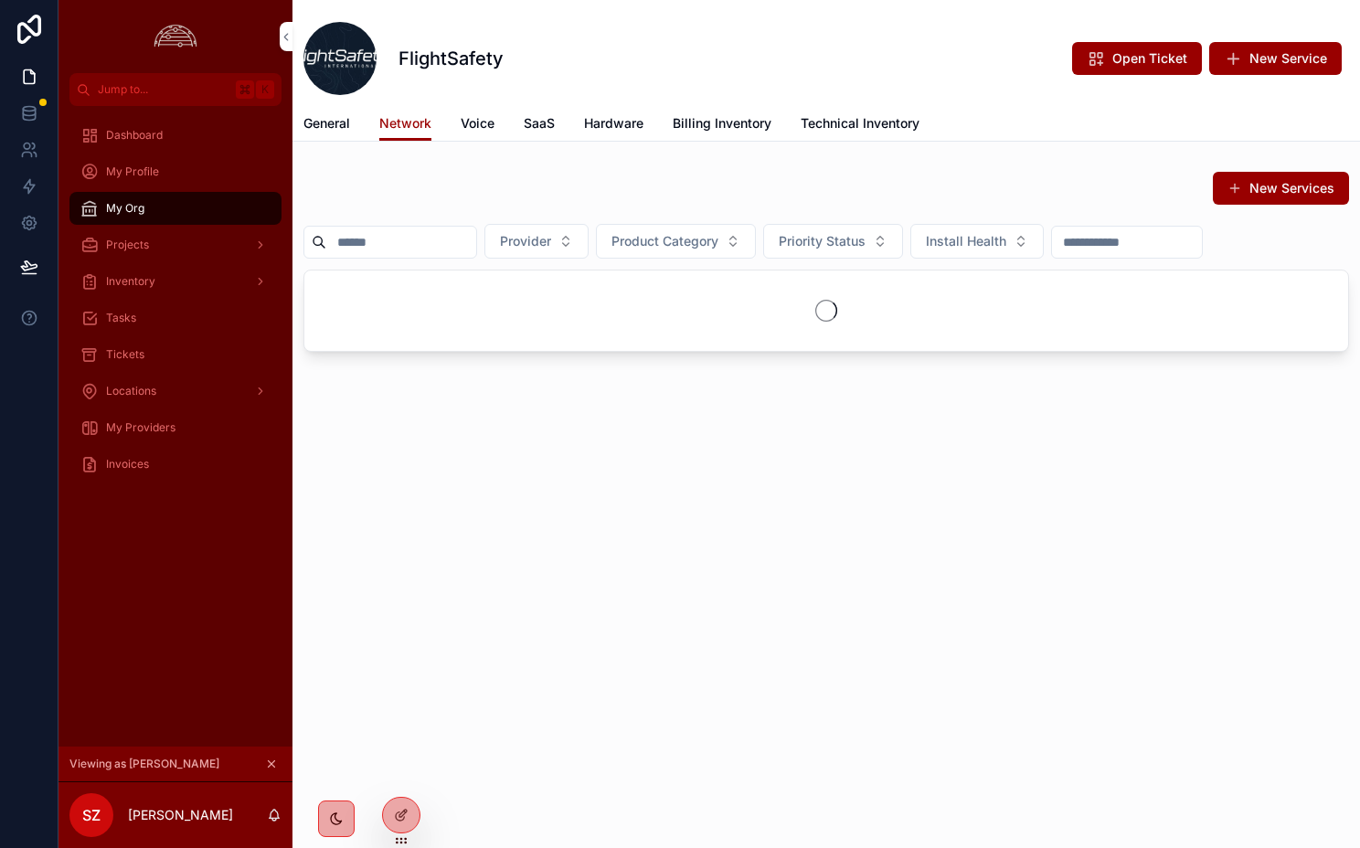
click at [344, 131] on span "General" at bounding box center [327, 123] width 47 height 18
